Goal: Task Accomplishment & Management: Manage account settings

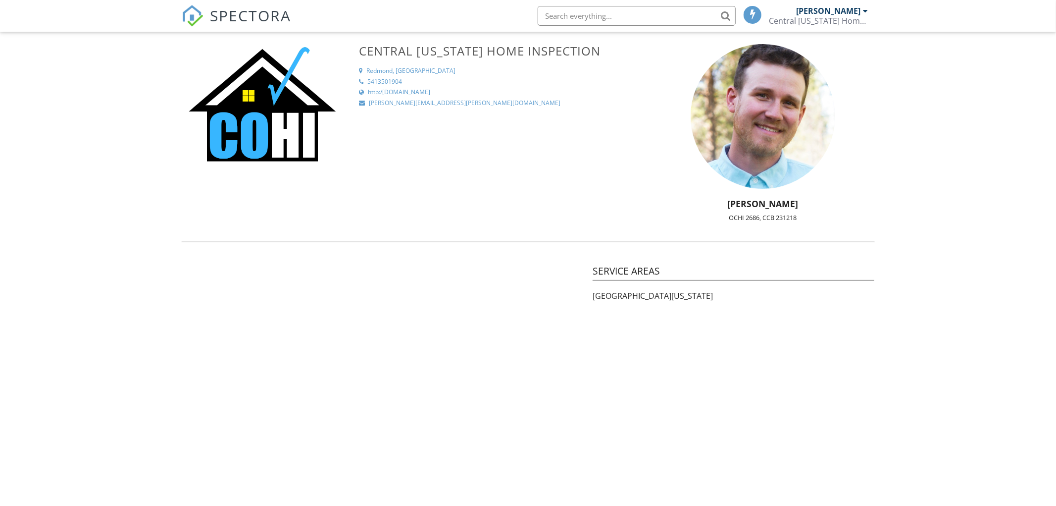
click at [823, 12] on div "[PERSON_NAME]" at bounding box center [829, 11] width 64 height 10
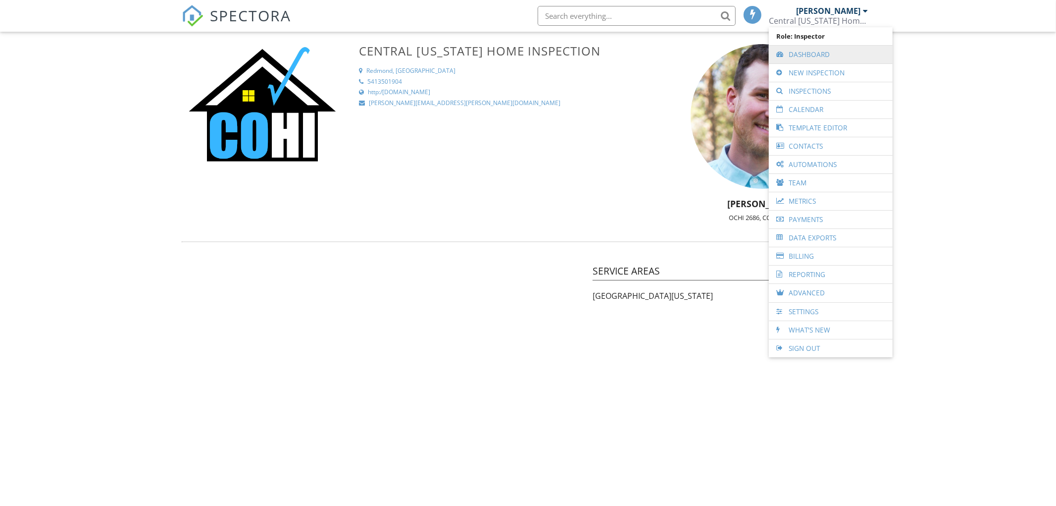
click at [818, 52] on link "Dashboard" at bounding box center [831, 55] width 114 height 18
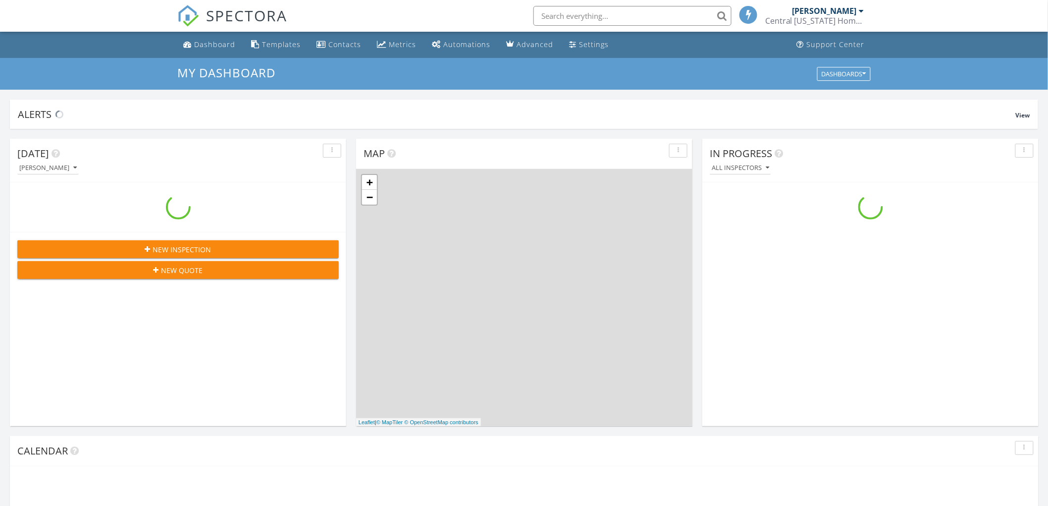
scroll to position [918, 1066]
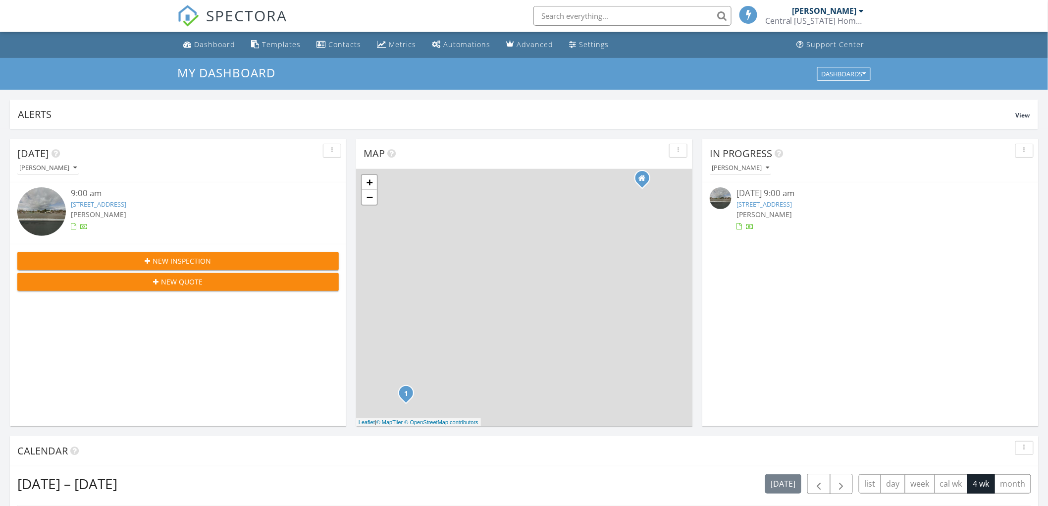
click at [132, 199] on div "9:00 am" at bounding box center [191, 193] width 241 height 12
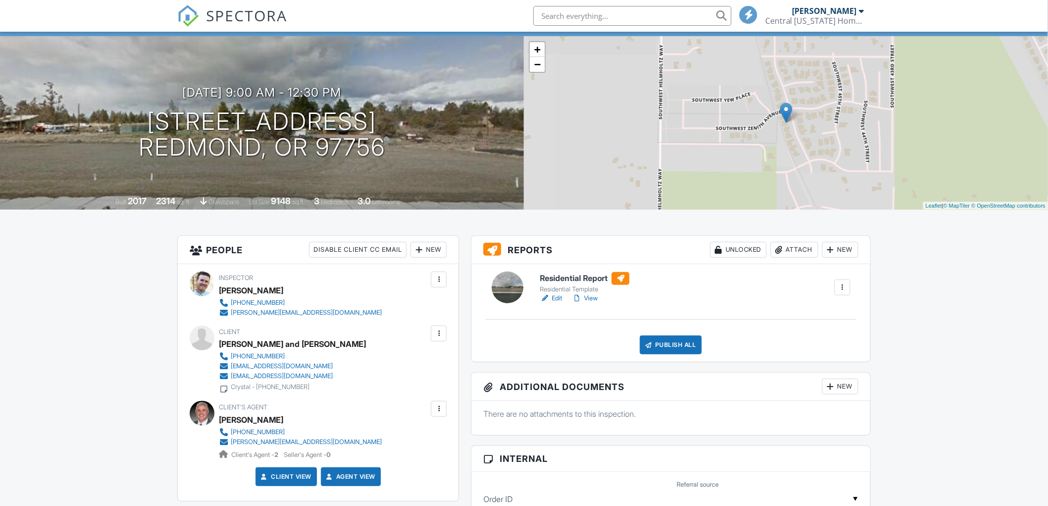
click at [558, 299] on link "Edit" at bounding box center [551, 298] width 22 height 10
